Goal: Task Accomplishment & Management: Manage account settings

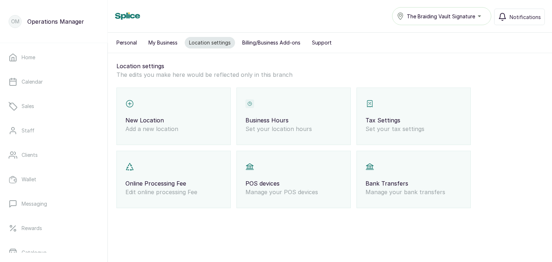
click at [307, 98] on div "Business Hours Set your location hours" at bounding box center [293, 116] width 114 height 57
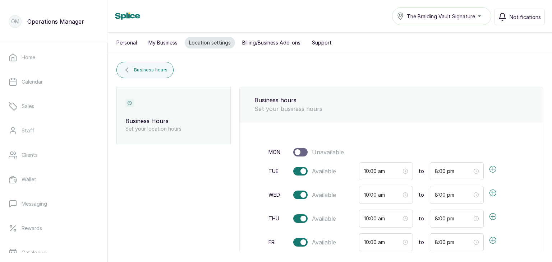
click at [479, 13] on div "The Braiding Vault Signature" at bounding box center [442, 16] width 90 height 9
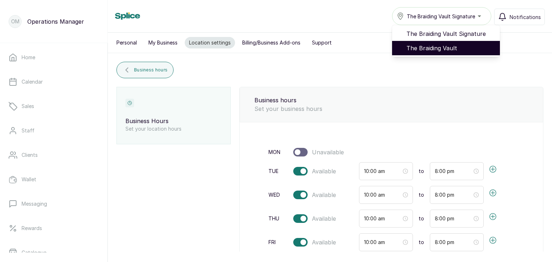
click at [455, 44] on span "The Braiding Vault" at bounding box center [450, 48] width 88 height 9
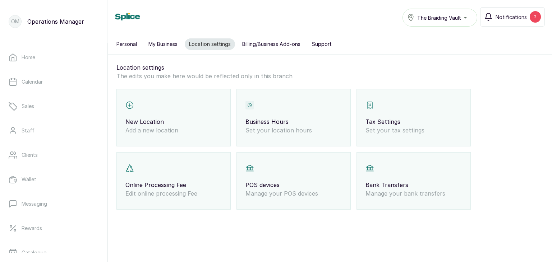
click at [317, 105] on div "Business Hours Set your location hours" at bounding box center [293, 117] width 114 height 57
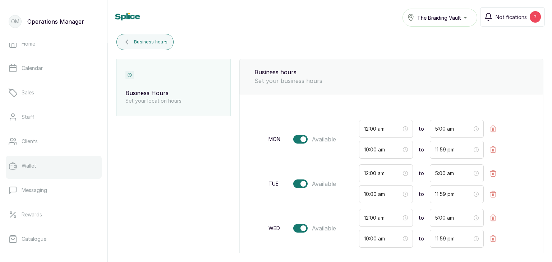
scroll to position [11, 0]
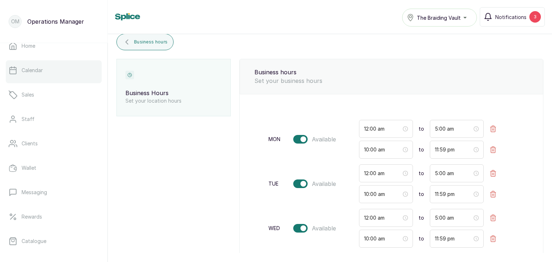
click at [63, 73] on link "Calendar" at bounding box center [54, 70] width 96 height 20
